Goal: Task Accomplishment & Management: Complete application form

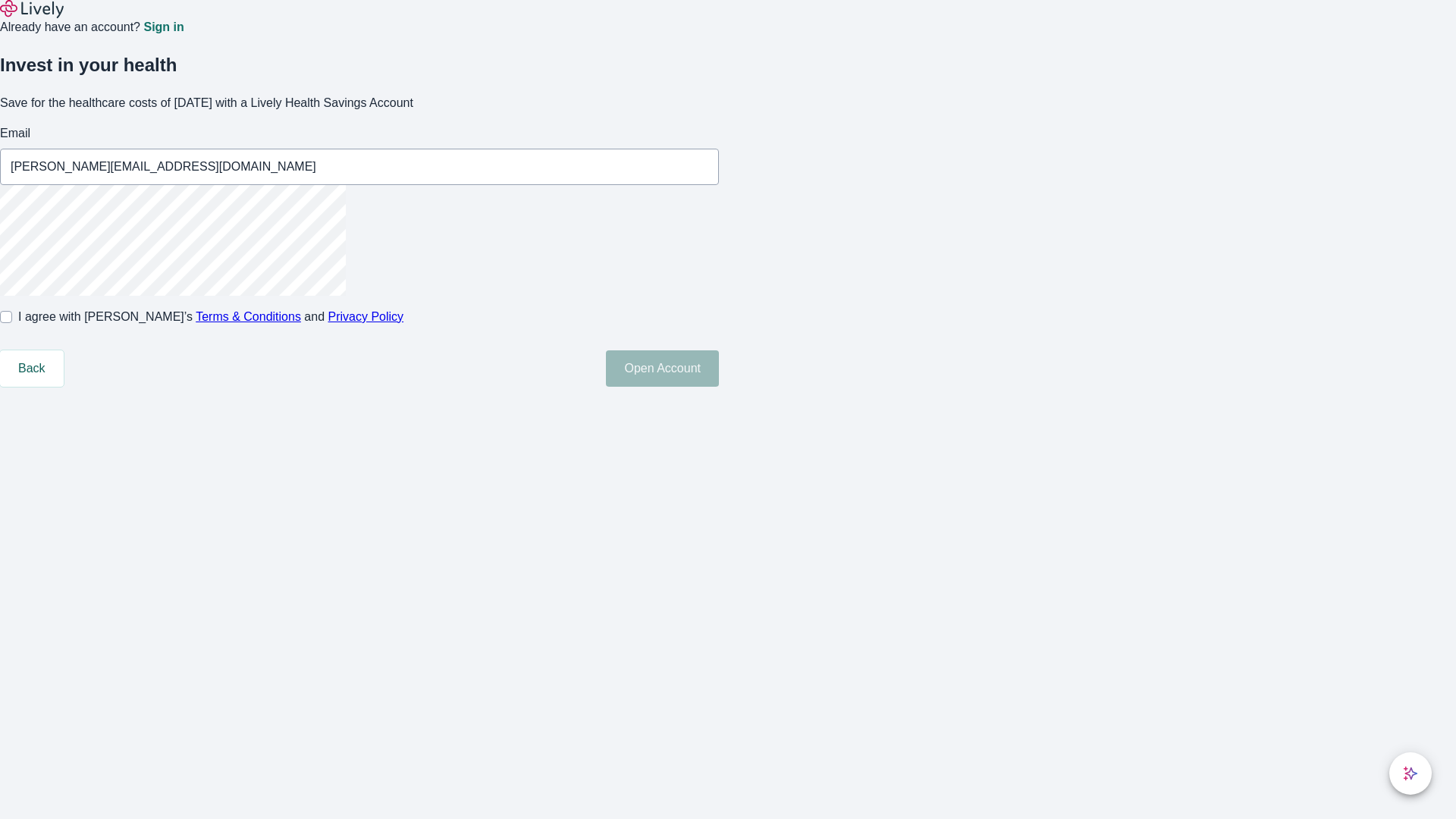
click at [12, 323] on input "I agree with Lively’s Terms & Conditions and Privacy Policy" at bounding box center [6, 317] width 12 height 12
checkbox input "true"
click at [719, 387] on button "Open Account" at bounding box center [662, 369] width 113 height 36
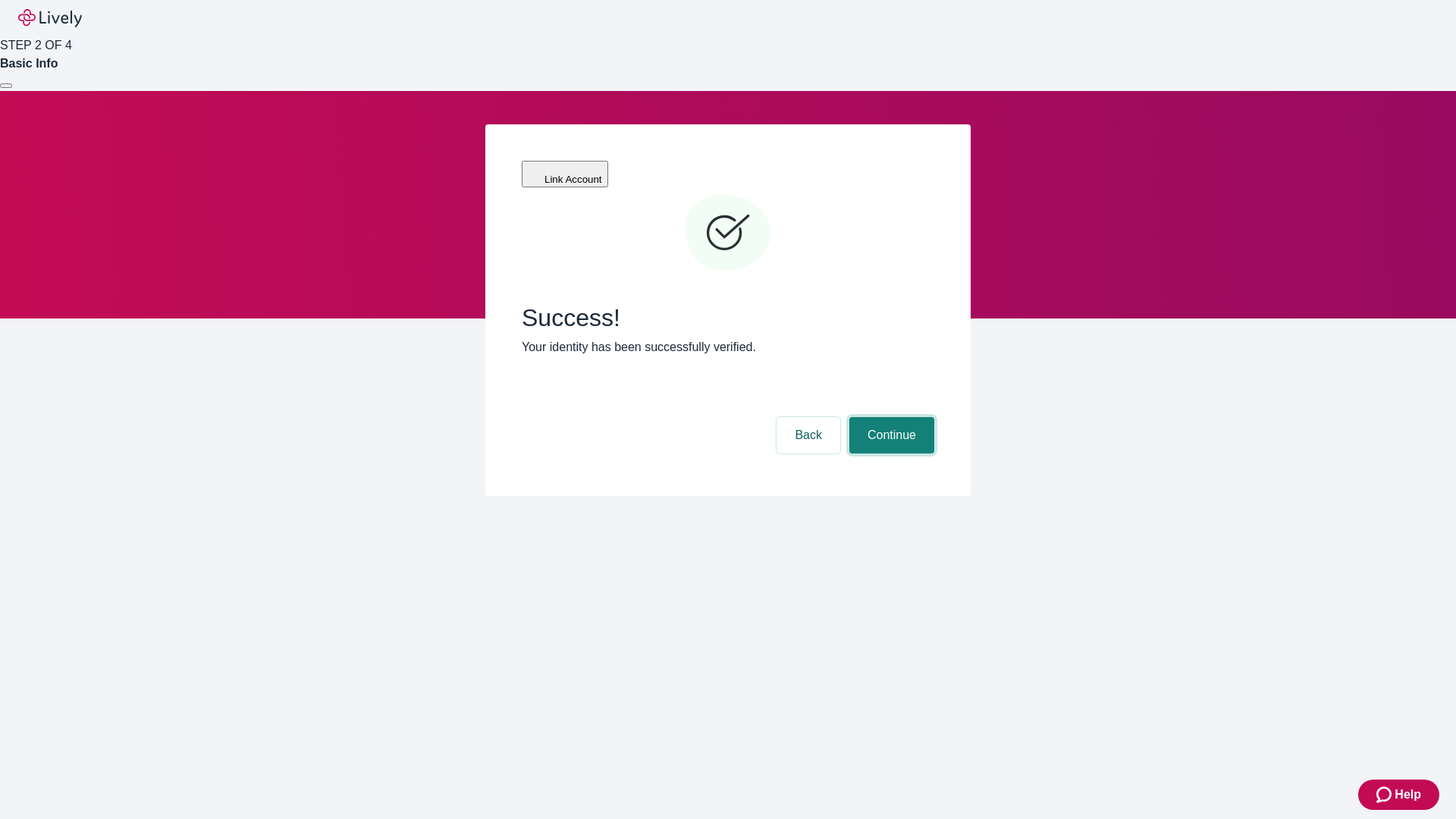
click at [889, 418] on button "Continue" at bounding box center [891, 435] width 85 height 36
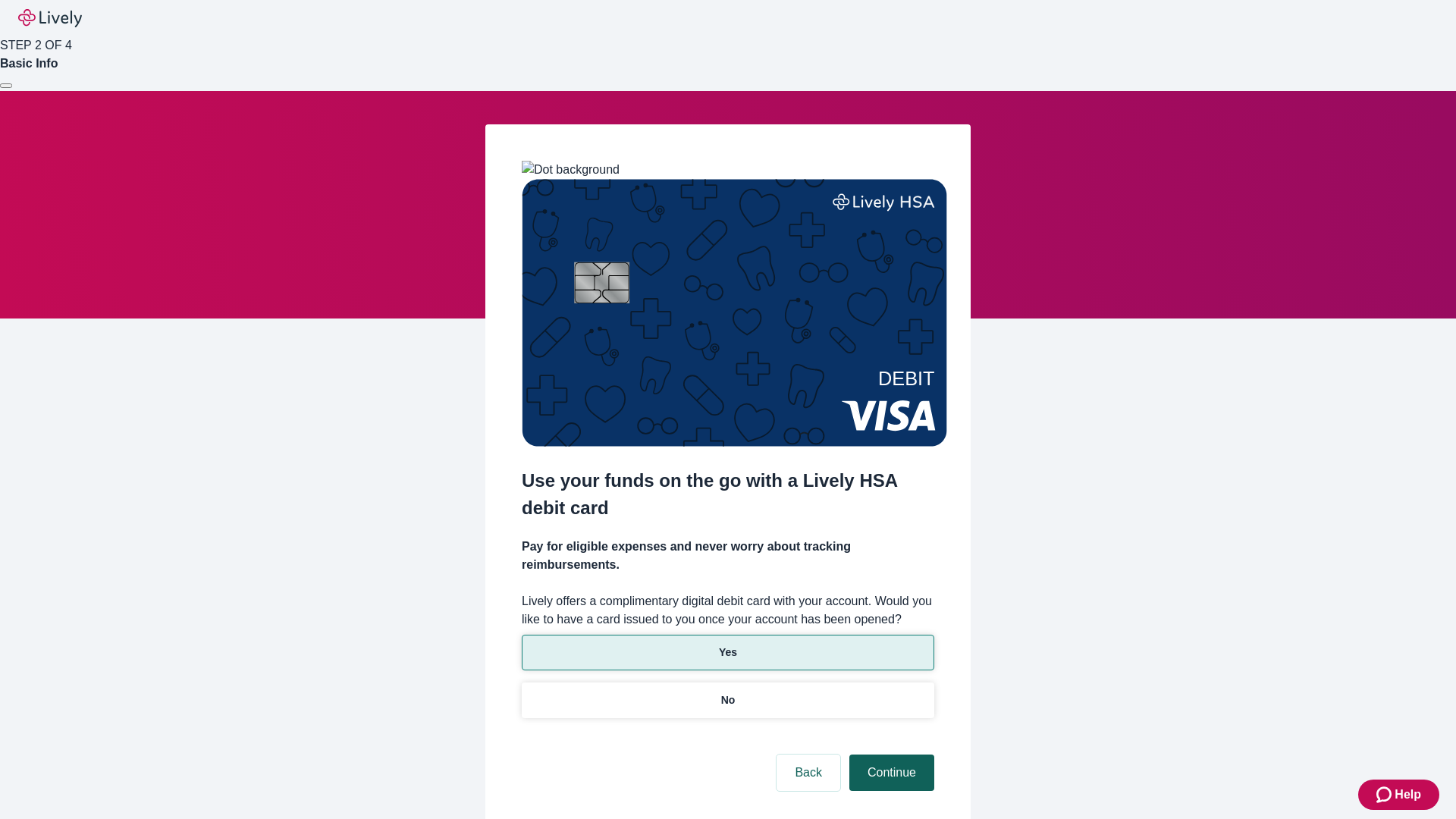
click at [727, 693] on p "No" at bounding box center [728, 701] width 14 height 16
click at [889, 755] on button "Continue" at bounding box center [891, 773] width 85 height 36
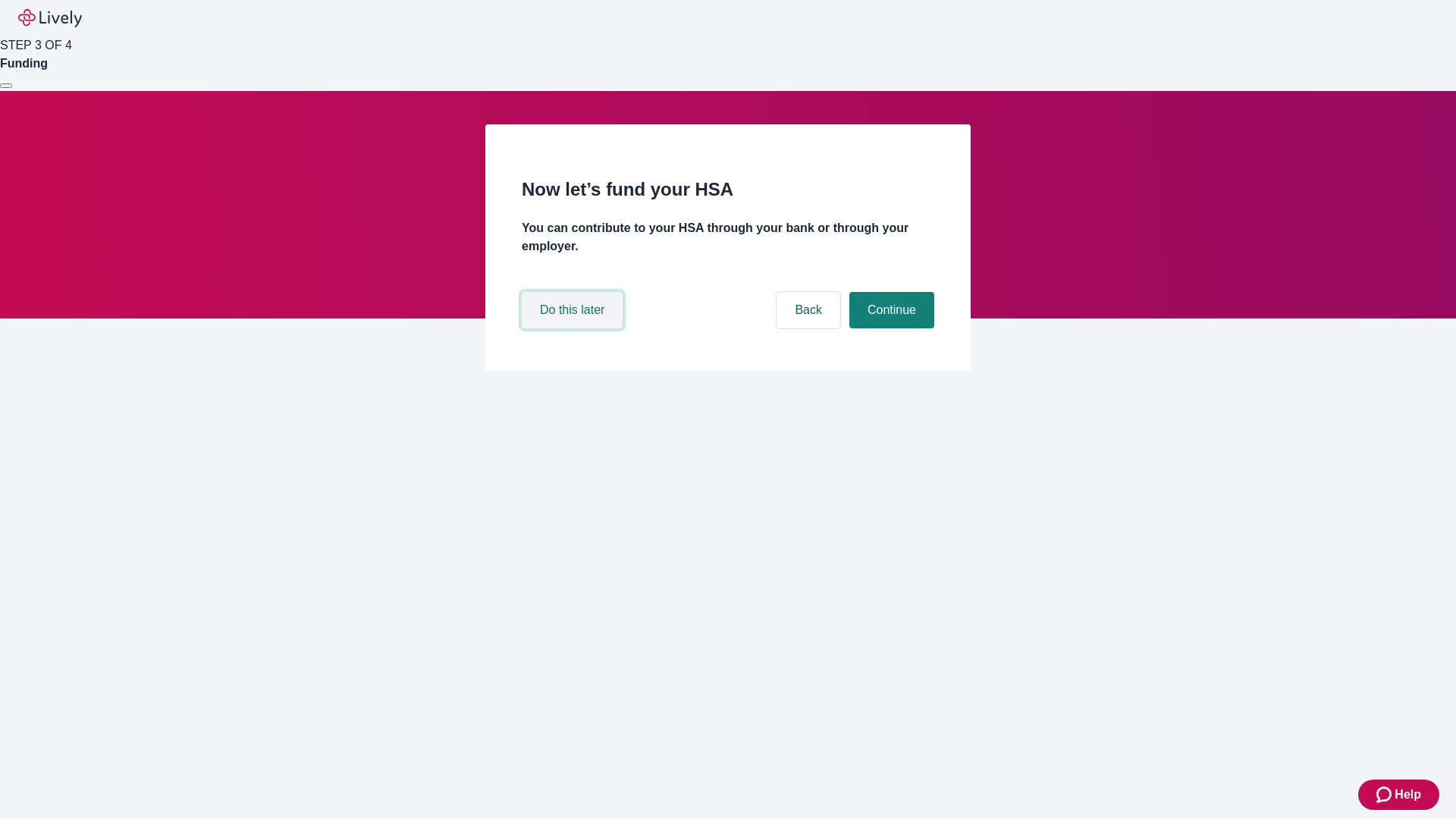
click at [574, 328] on button "Do this later" at bounding box center [571, 310] width 101 height 36
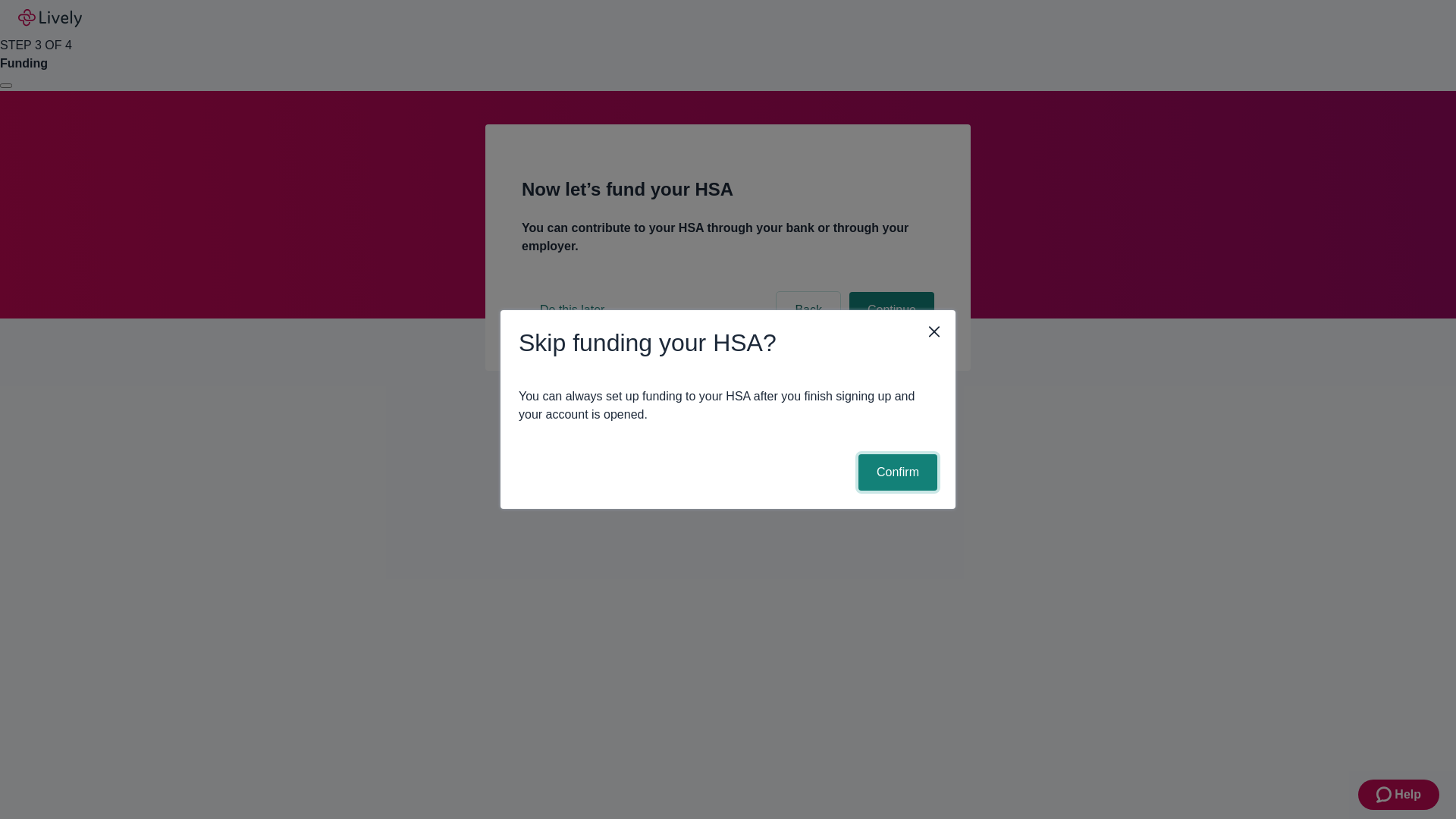
click at [895, 473] on button "Confirm" at bounding box center [897, 472] width 79 height 36
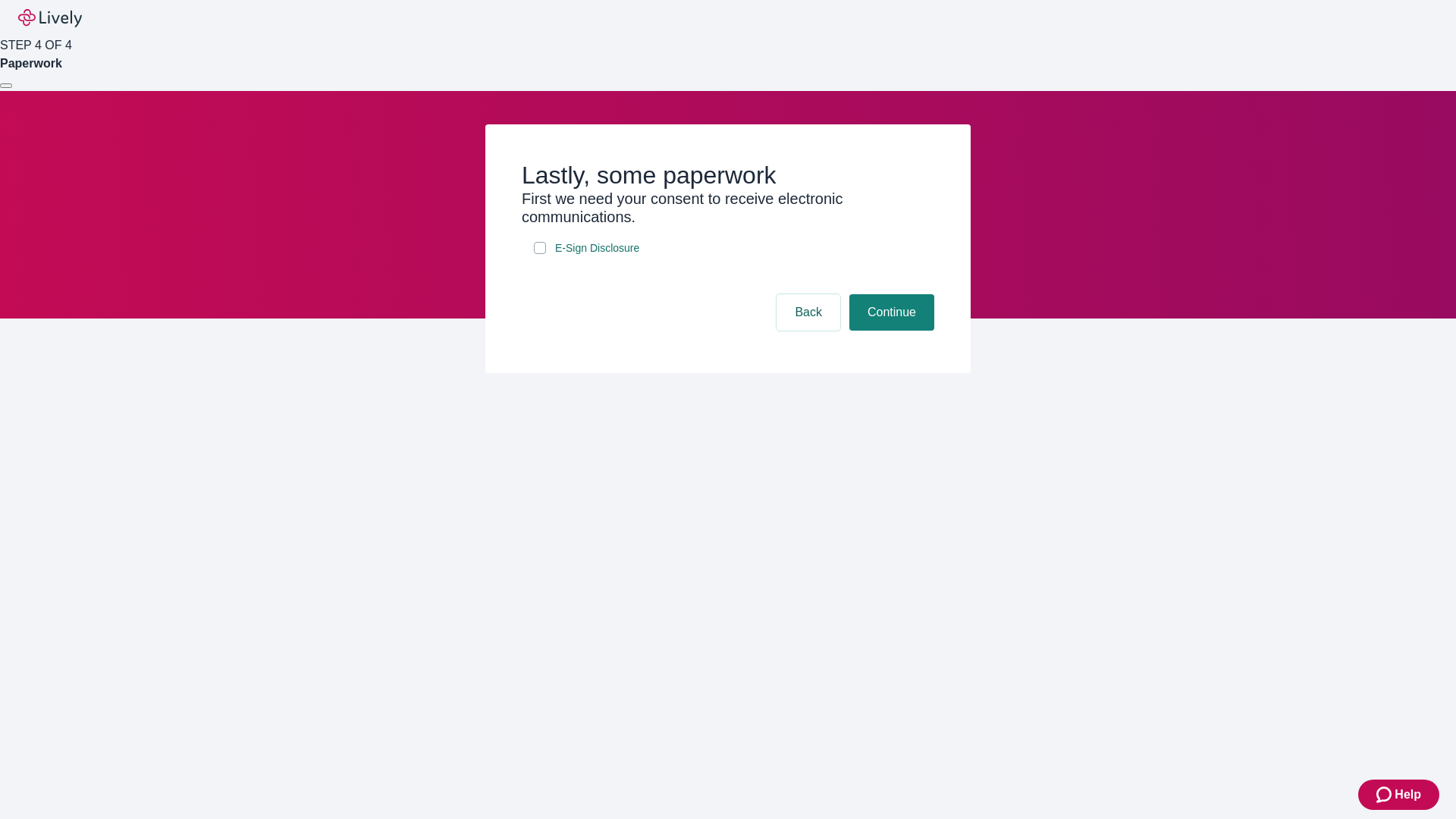
click at [540, 254] on input "E-Sign Disclosure" at bounding box center [540, 248] width 12 height 12
checkbox input "true"
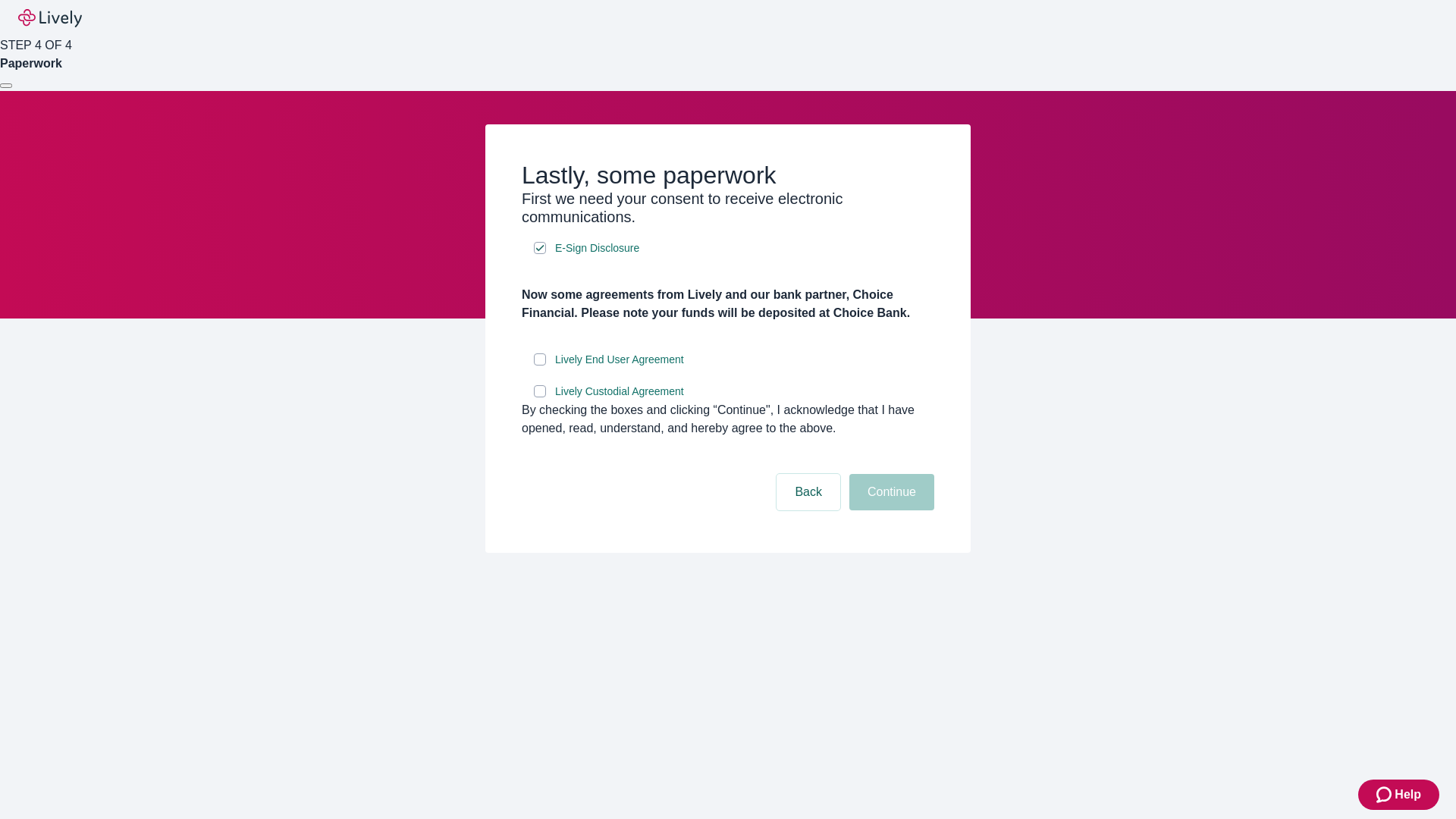
click at [540, 366] on input "Lively End User Agreement" at bounding box center [540, 360] width 12 height 12
checkbox input "true"
click at [540, 397] on input "Lively Custodial Agreement" at bounding box center [540, 392] width 12 height 12
checkbox input "true"
click at [889, 510] on button "Continue" at bounding box center [891, 491] width 85 height 36
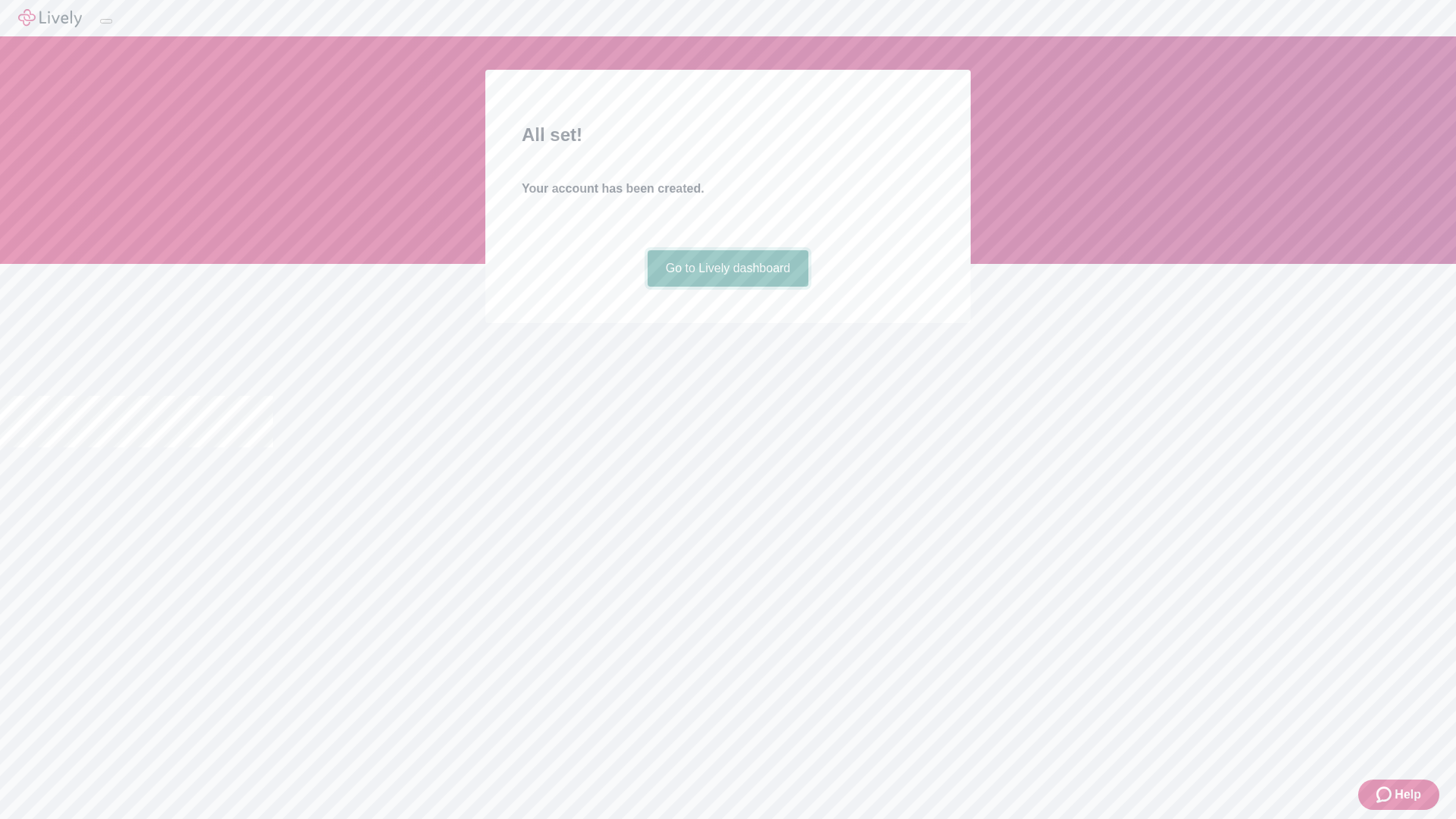
click at [727, 287] on link "Go to Lively dashboard" at bounding box center [728, 268] width 161 height 36
